Goal: Task Accomplishment & Management: Manage account settings

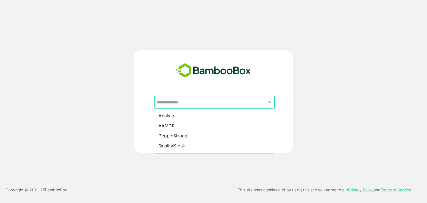
click at [208, 102] on input "text" at bounding box center [214, 102] width 119 height 11
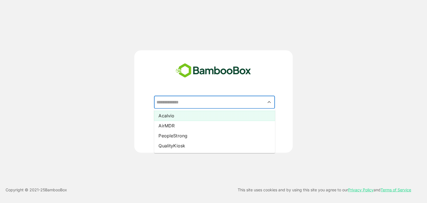
click at [179, 115] on li "Acalvio" at bounding box center [214, 116] width 121 height 10
type input "*******"
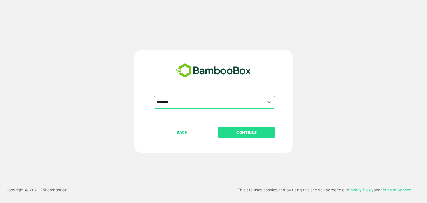
click at [249, 131] on p "CONTINUE" at bounding box center [247, 132] width 56 height 6
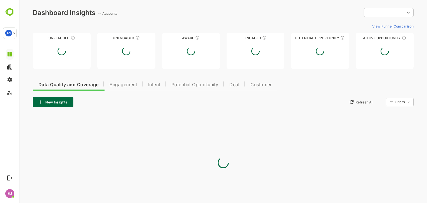
type input "**********"
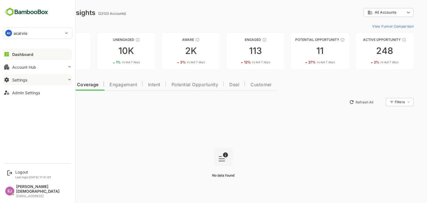
click at [28, 79] on button "Settings" at bounding box center [37, 79] width 69 height 11
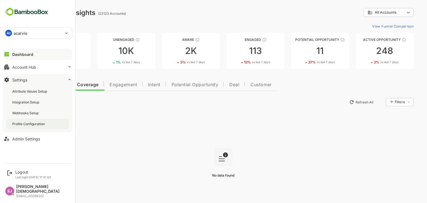
click at [32, 123] on div "Profile Configuration" at bounding box center [29, 123] width 34 height 5
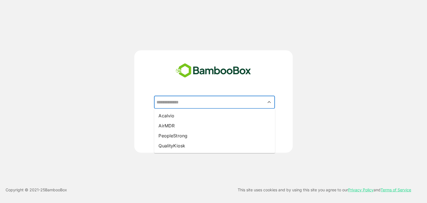
click at [197, 106] on input "text" at bounding box center [214, 102] width 119 height 11
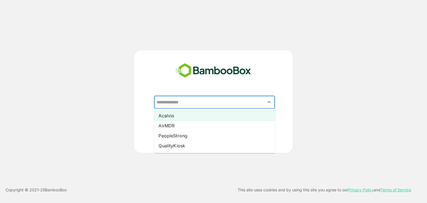
click at [176, 119] on li "Acalvio" at bounding box center [214, 116] width 121 height 10
type input "*******"
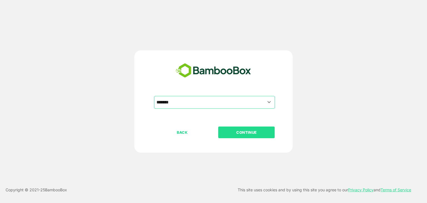
click at [251, 135] on button "CONTINUE" at bounding box center [246, 132] width 56 height 12
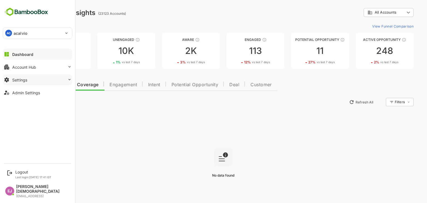
click at [24, 79] on div "Settings" at bounding box center [19, 79] width 15 height 5
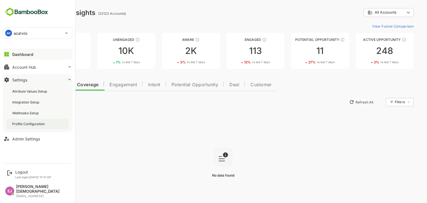
click at [34, 121] on div "Profile Configuration" at bounding box center [29, 123] width 34 height 5
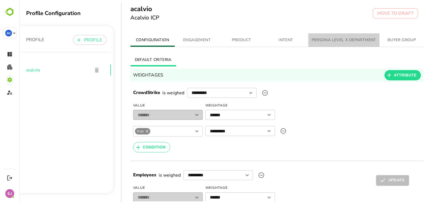
click at [322, 38] on span "PERSONA LEVEL X DEPARTMENT" at bounding box center [343, 40] width 64 height 7
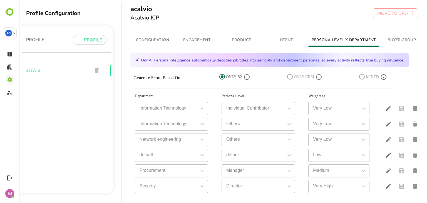
click at [222, 76] on icon at bounding box center [222, 77] width 6 height 6
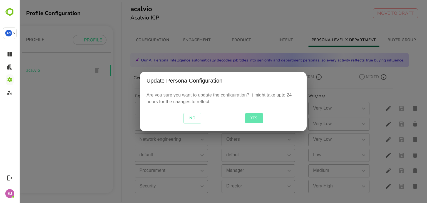
click at [256, 118] on span "YES" at bounding box center [253, 118] width 13 height 7
